Goal: Navigation & Orientation: Understand site structure

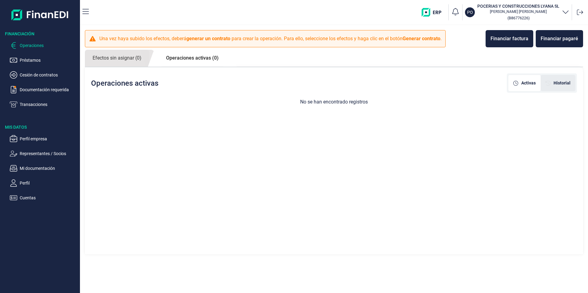
click at [560, 81] on span "Historial" at bounding box center [561, 83] width 17 height 6
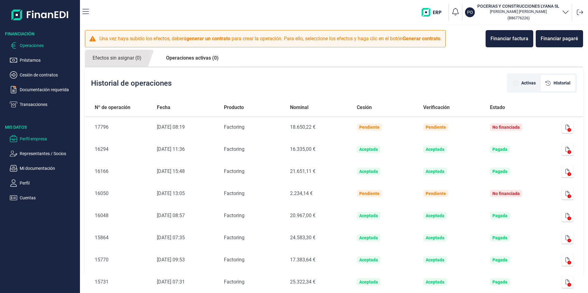
click at [36, 140] on p "Perfil empresa" at bounding box center [49, 138] width 58 height 7
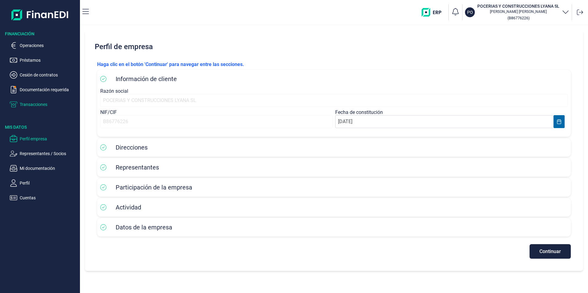
click at [35, 104] on p "Transacciones" at bounding box center [49, 104] width 58 height 7
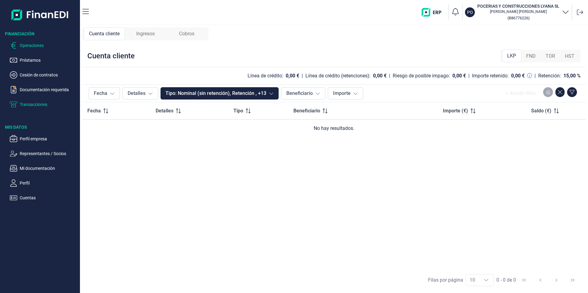
click at [26, 46] on p "Operaciones" at bounding box center [49, 45] width 58 height 7
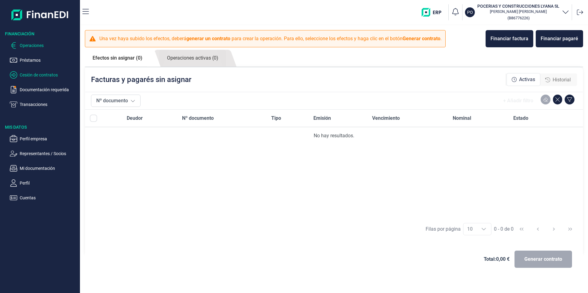
click at [29, 74] on p "Cesión de contratos" at bounding box center [49, 74] width 58 height 7
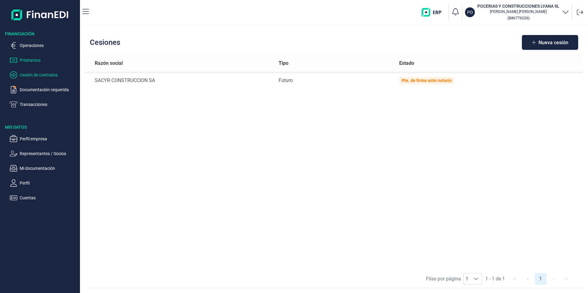
click at [24, 61] on p "Préstamos" at bounding box center [49, 60] width 58 height 7
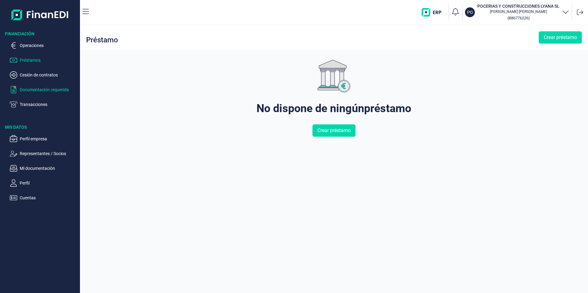
click at [35, 90] on p "Documentación requerida" at bounding box center [49, 89] width 58 height 7
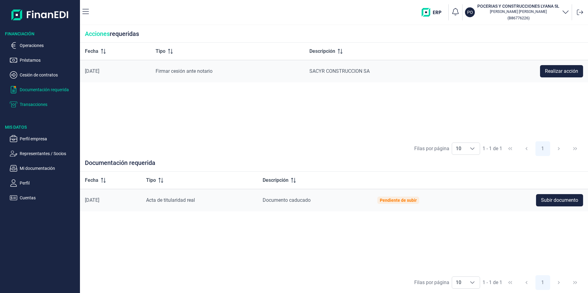
click at [34, 103] on p "Transacciones" at bounding box center [49, 104] width 58 height 7
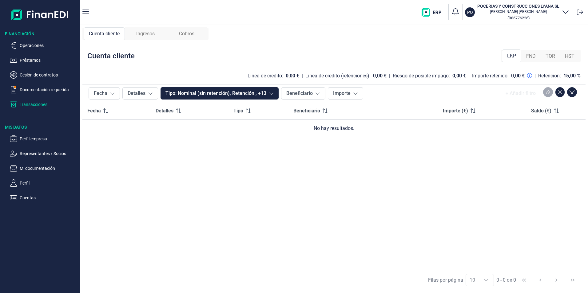
click at [527, 58] on span "FND" at bounding box center [531, 56] width 10 height 7
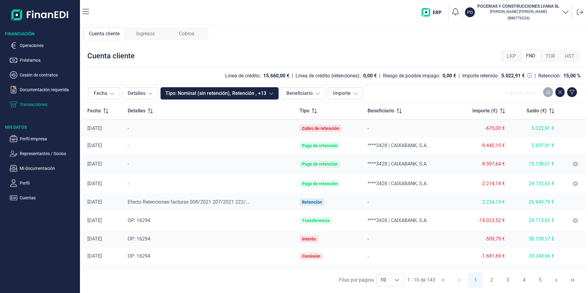
click at [565, 12] on icon "button" at bounding box center [564, 11] width 7 height 7
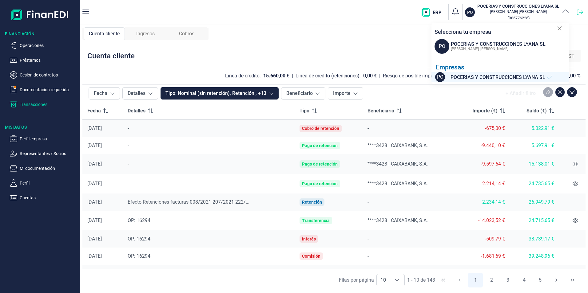
click at [578, 11] on icon at bounding box center [579, 12] width 6 height 6
